Goal: Complete application form: Complete application form

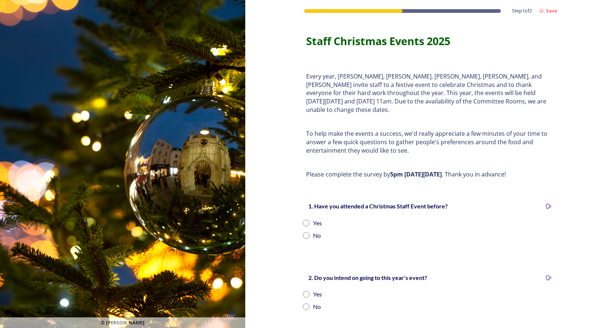
drag, startPoint x: 303, startPoint y: 213, endPoint x: 311, endPoint y: 213, distance: 8.1
click at [303, 220] on input "radio" at bounding box center [306, 223] width 7 height 7
radio input "true"
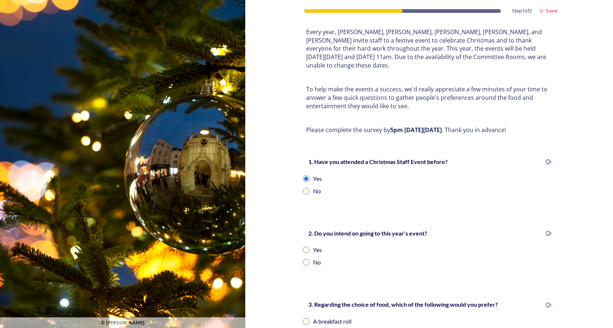
scroll to position [37, 0]
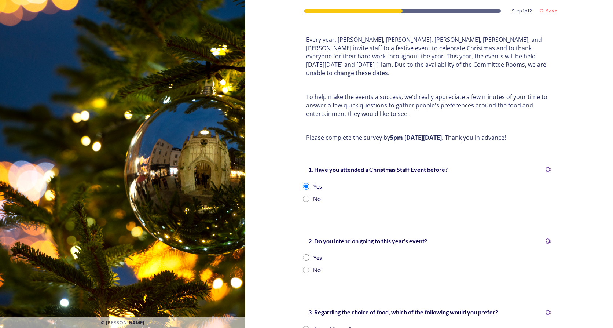
click at [304, 267] on input "radio" at bounding box center [306, 270] width 7 height 7
radio input "true"
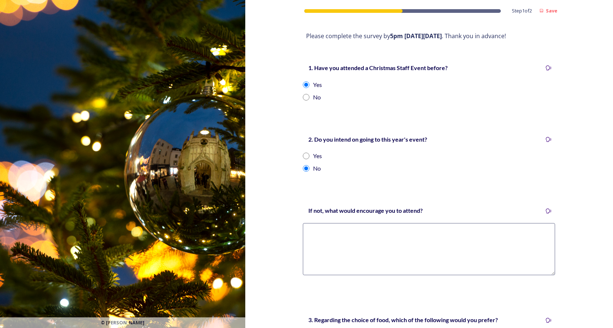
scroll to position [147, 0]
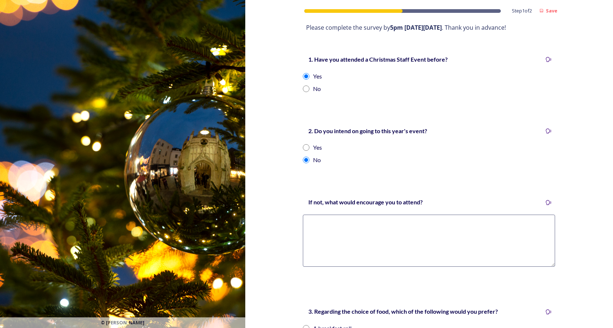
click at [314, 219] on textarea at bounding box center [429, 241] width 252 height 52
click at [304, 216] on textarea "I will be on leave" at bounding box center [429, 241] width 252 height 52
drag, startPoint x: 434, startPoint y: 215, endPoint x: 440, endPoint y: 214, distance: 6.8
click at [434, 215] on textarea "Nothing as simply can't atend due to being I will be on leave" at bounding box center [429, 241] width 252 height 52
click at [369, 215] on textarea "Nothing as simply can't atend due to being on leave" at bounding box center [429, 241] width 252 height 52
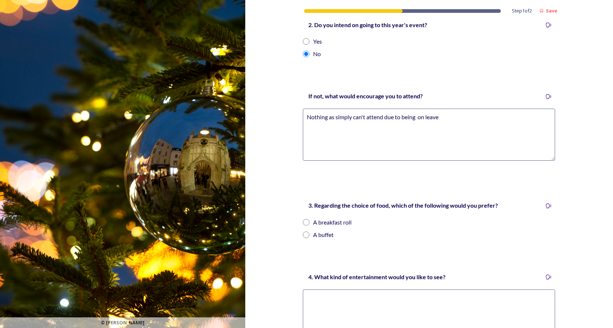
scroll to position [257, 0]
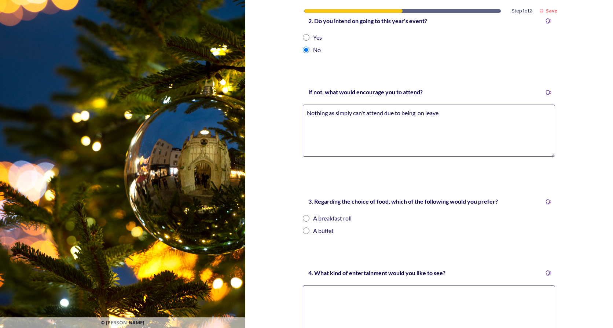
type textarea "Nothing as simply can't attend due to being on leave"
click at [304, 215] on input "radio" at bounding box center [306, 218] width 7 height 7
radio input "true"
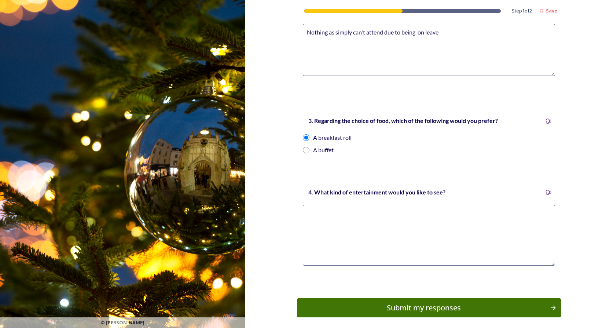
scroll to position [361, 0]
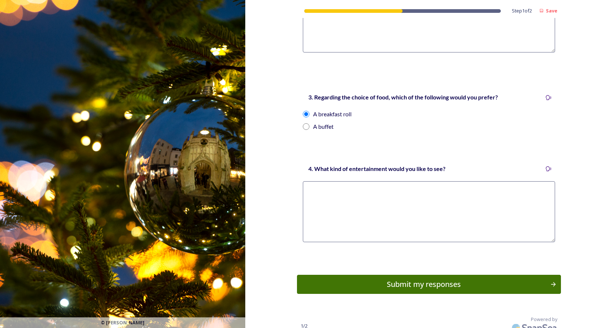
click at [331, 190] on textarea at bounding box center [429, 211] width 252 height 61
click at [379, 181] on textarea "Quizzes, maybe some sort of House of Games''" at bounding box center [429, 211] width 252 height 61
click at [439, 182] on textarea "Quizzes, maybe some sort of ''House of Games''" at bounding box center [429, 211] width 252 height 61
type textarea "Quizzes, maybe some sort of ''House of Games'' style gameshow for SLT to undert…"
click at [412, 275] on button "Submit my responses" at bounding box center [429, 284] width 264 height 19
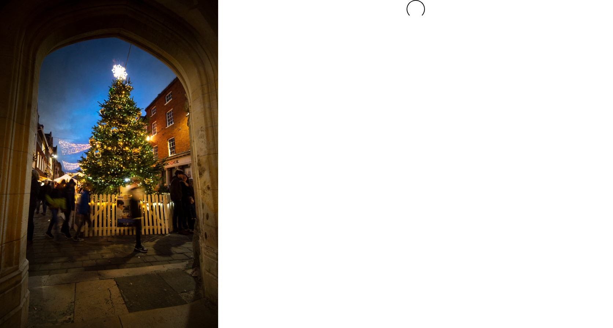
scroll to position [0, 0]
